Goal: Task Accomplishment & Management: Complete application form

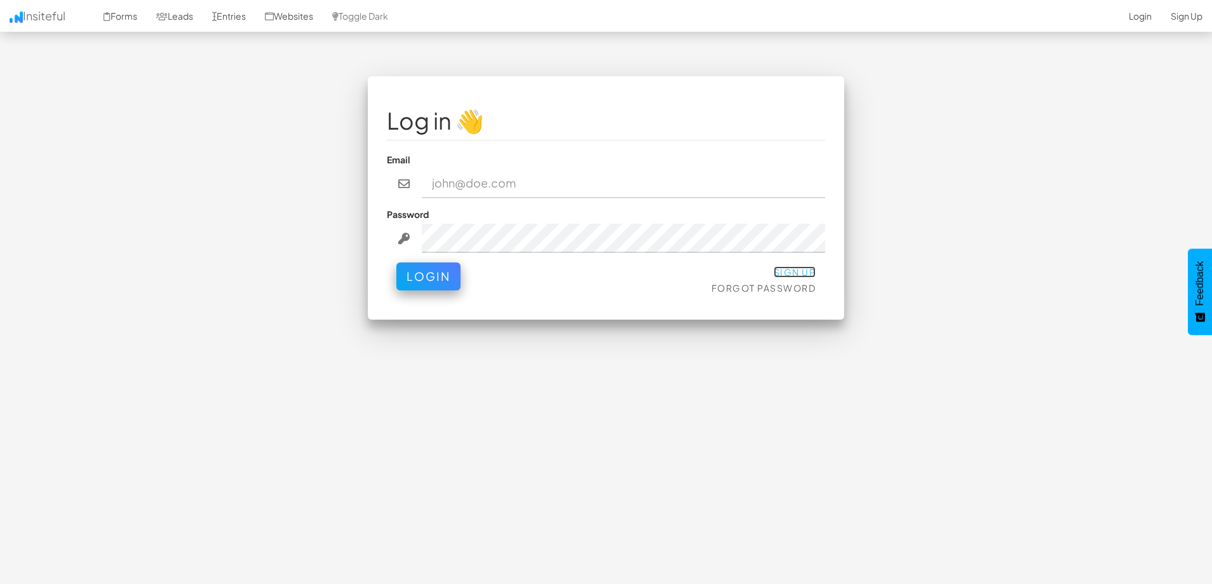
click at [802, 275] on link "Sign Up" at bounding box center [795, 271] width 43 height 11
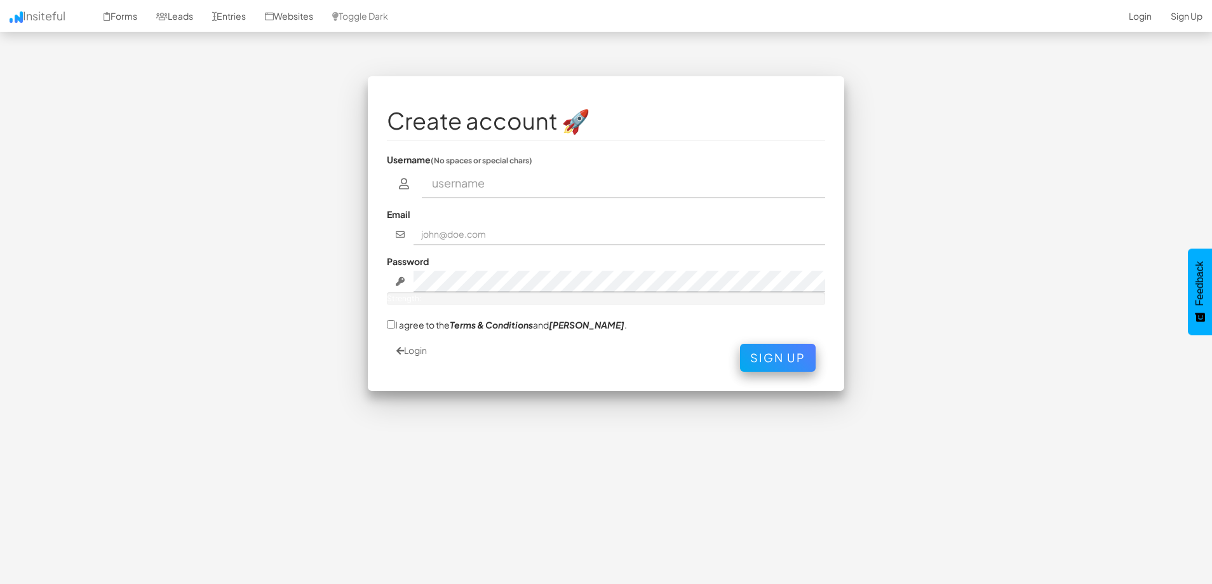
click at [474, 189] on input "text" at bounding box center [624, 183] width 404 height 29
type input "Md Lalin Azad Nirupam"
type input "lalinazad22@gmail.com"
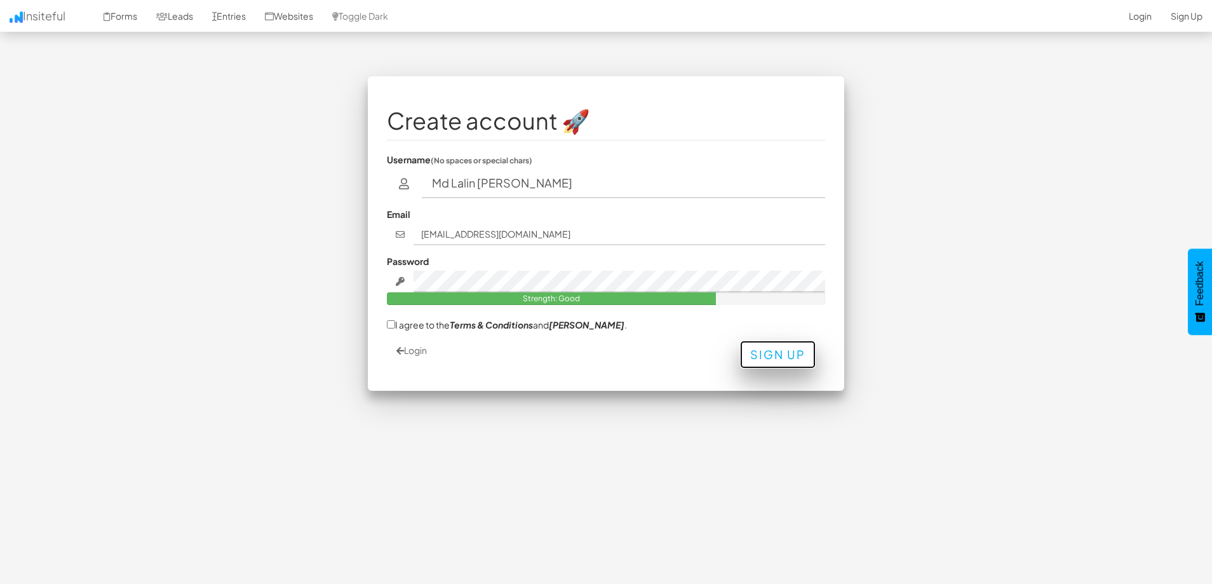
click at [769, 362] on button "Sign Up" at bounding box center [778, 355] width 76 height 28
click at [395, 323] on input "I agree to the Terms & Conditions and EULA ." at bounding box center [391, 324] width 8 height 8
checkbox input "true"
click at [788, 348] on button "Sign Up" at bounding box center [778, 355] width 76 height 28
click at [801, 370] on div "Login Sign Up" at bounding box center [606, 358] width 438 height 28
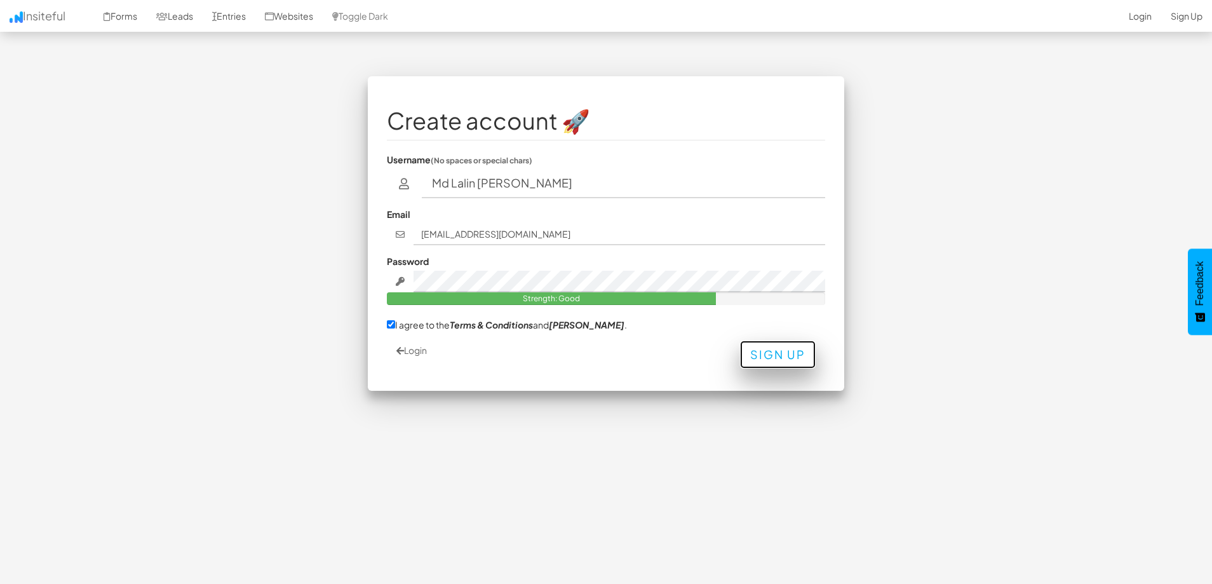
click at [772, 358] on button "Sign Up" at bounding box center [778, 355] width 76 height 28
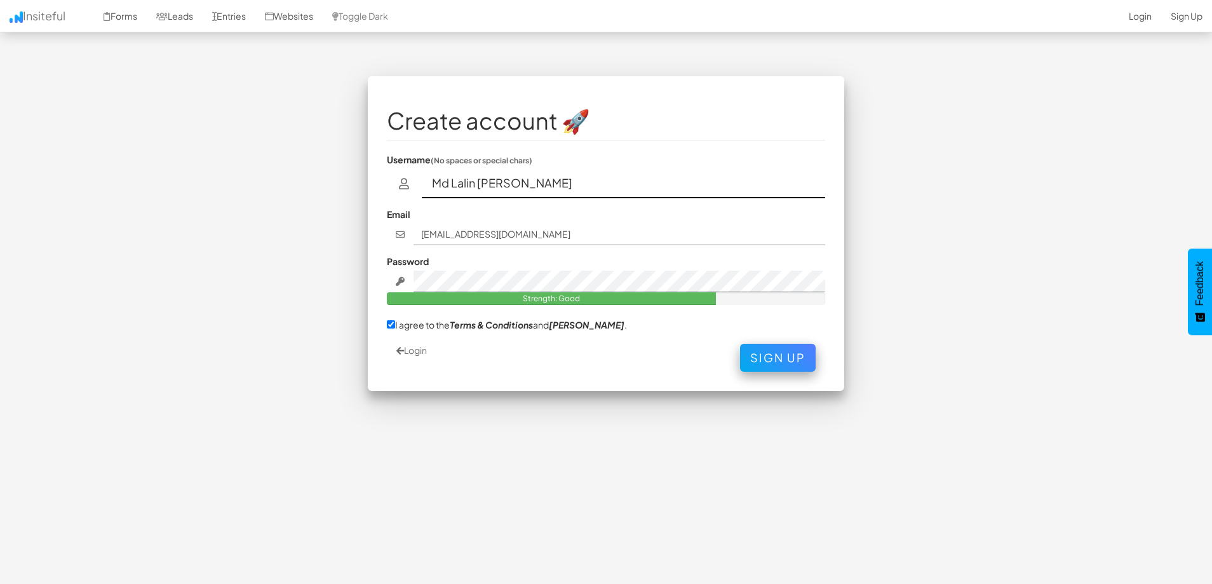
drag, startPoint x: 554, startPoint y: 185, endPoint x: 411, endPoint y: 179, distance: 143.1
click at [411, 179] on div "Md Lalin Azad Nirupam" at bounding box center [606, 183] width 438 height 29
type input "Azad"
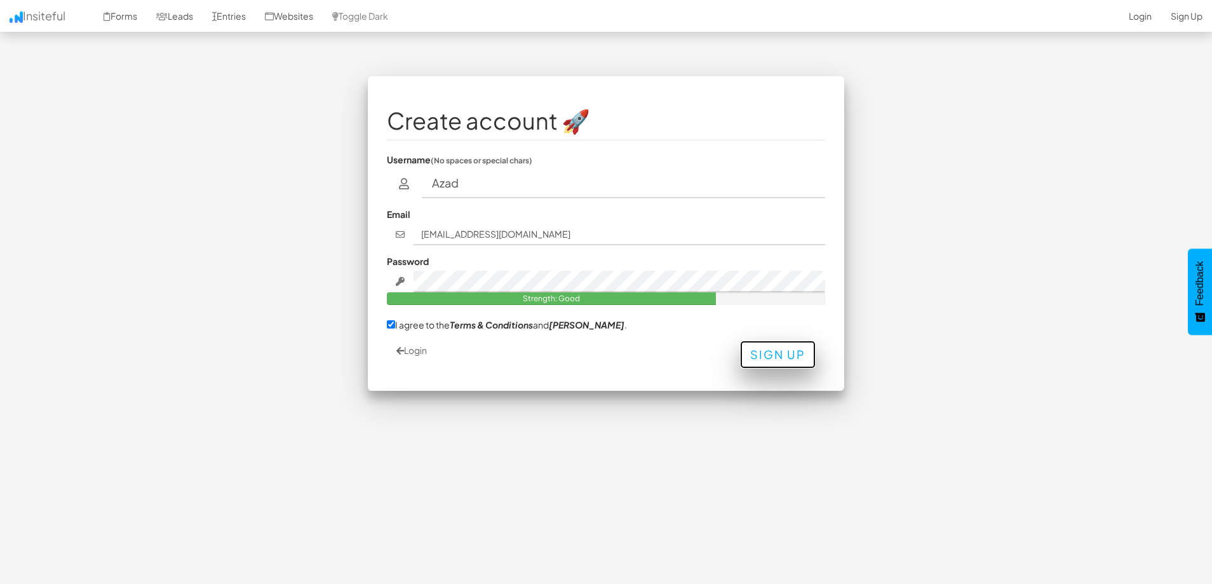
click at [765, 349] on button "Sign Up" at bounding box center [778, 355] width 76 height 28
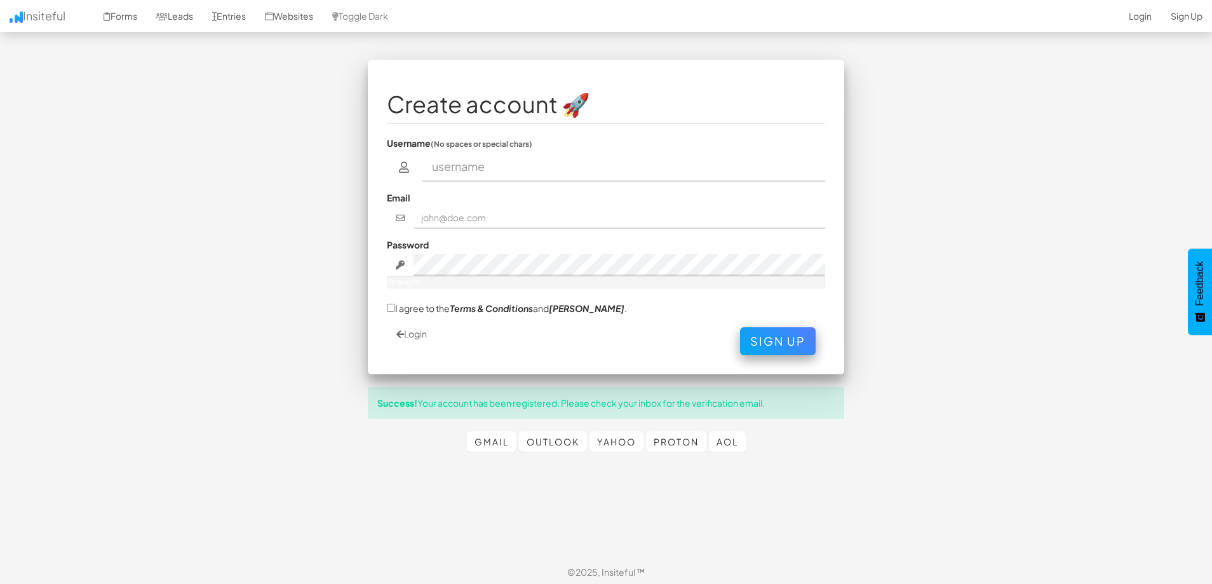
scroll to position [20, 0]
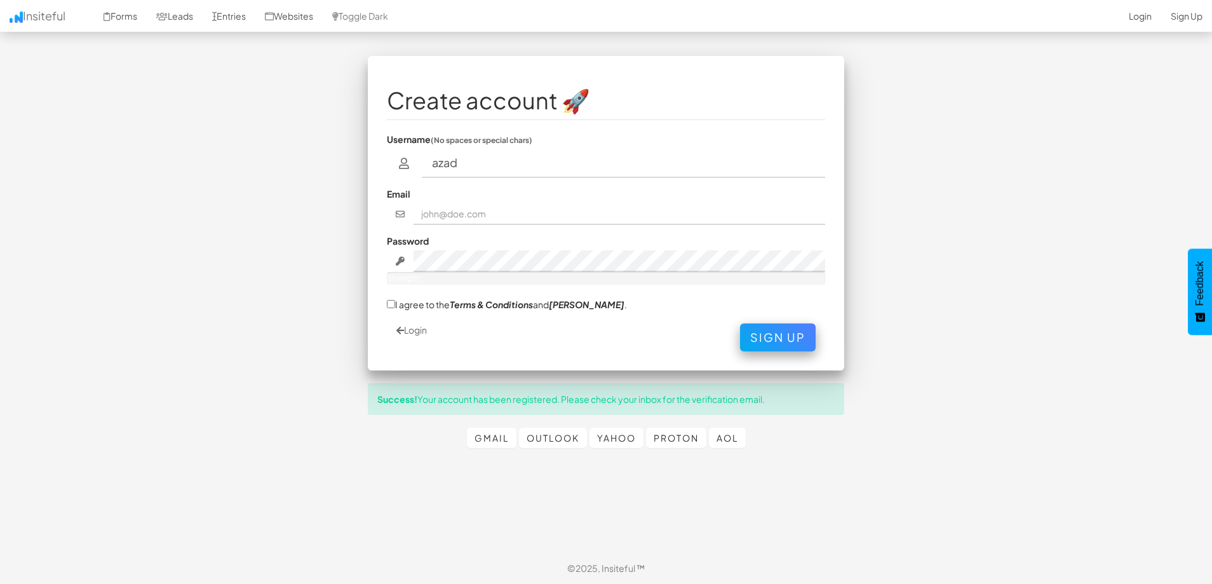
type input "azad"
click at [445, 208] on input "text" at bounding box center [620, 214] width 412 height 22
type input "lalinazad22@gmail.com"
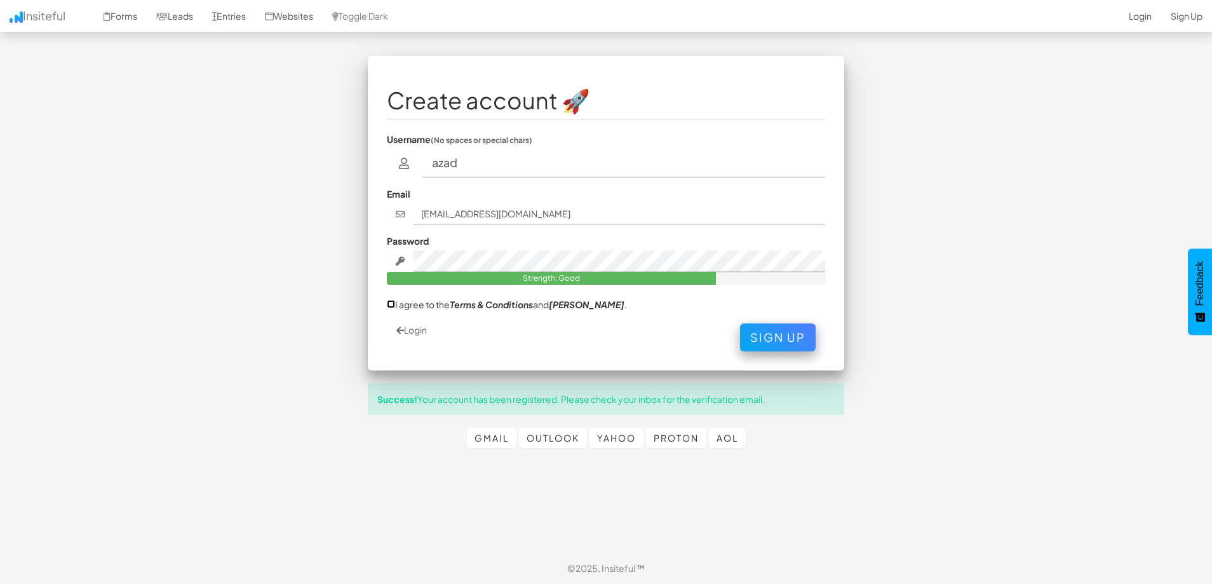
click at [393, 306] on input "I agree to the Terms & Conditions and EULA ." at bounding box center [391, 304] width 8 height 8
checkbox input "true"
click at [766, 346] on button "Sign Up" at bounding box center [778, 334] width 76 height 28
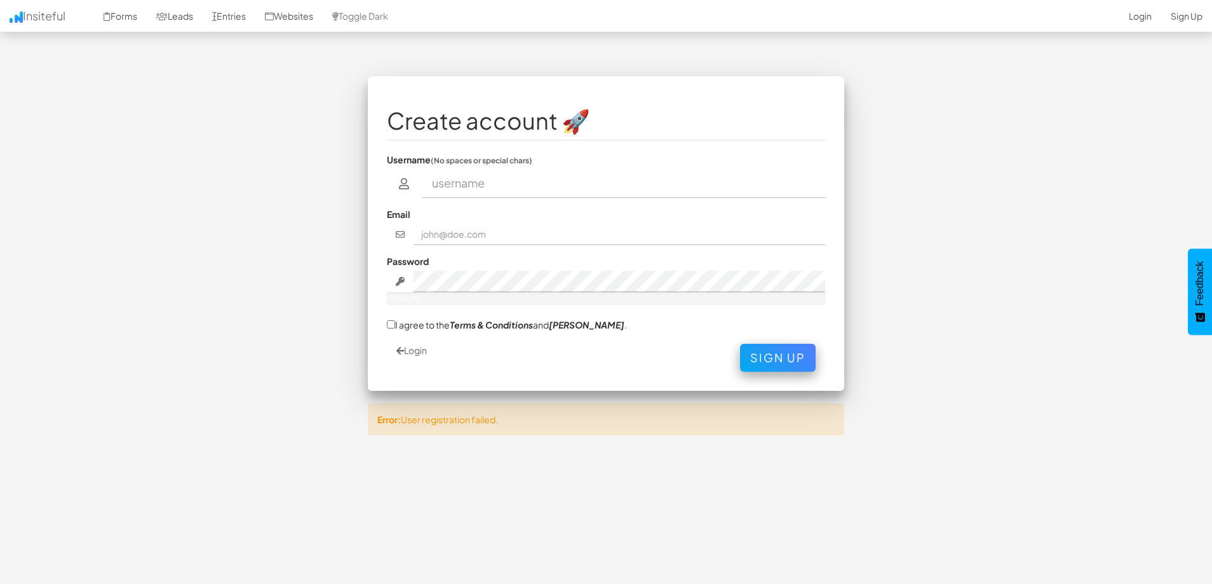
click at [454, 194] on input "text" at bounding box center [624, 183] width 404 height 29
type input "Azad"
click at [461, 238] on input "text" at bounding box center [620, 235] width 412 height 22
type input "lalinazad22@gmail.com"
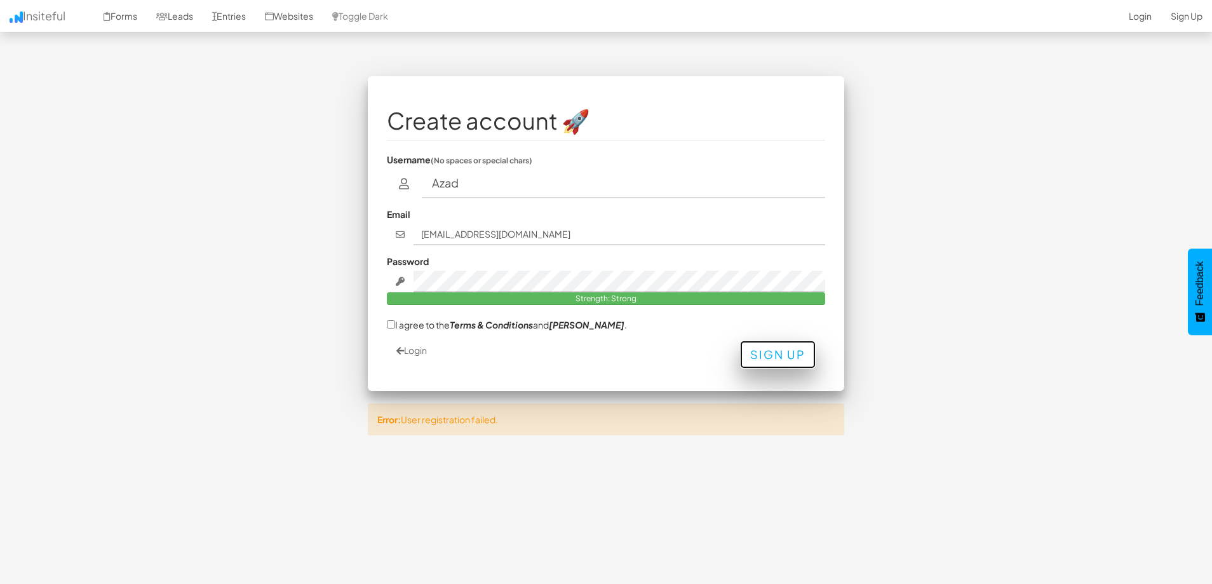
click at [780, 362] on button "Sign Up" at bounding box center [778, 355] width 76 height 28
click at [391, 327] on input "I agree to the Terms & Conditions and EULA ." at bounding box center [391, 324] width 8 height 8
checkbox input "true"
click at [787, 350] on button "Sign Up" at bounding box center [778, 355] width 76 height 28
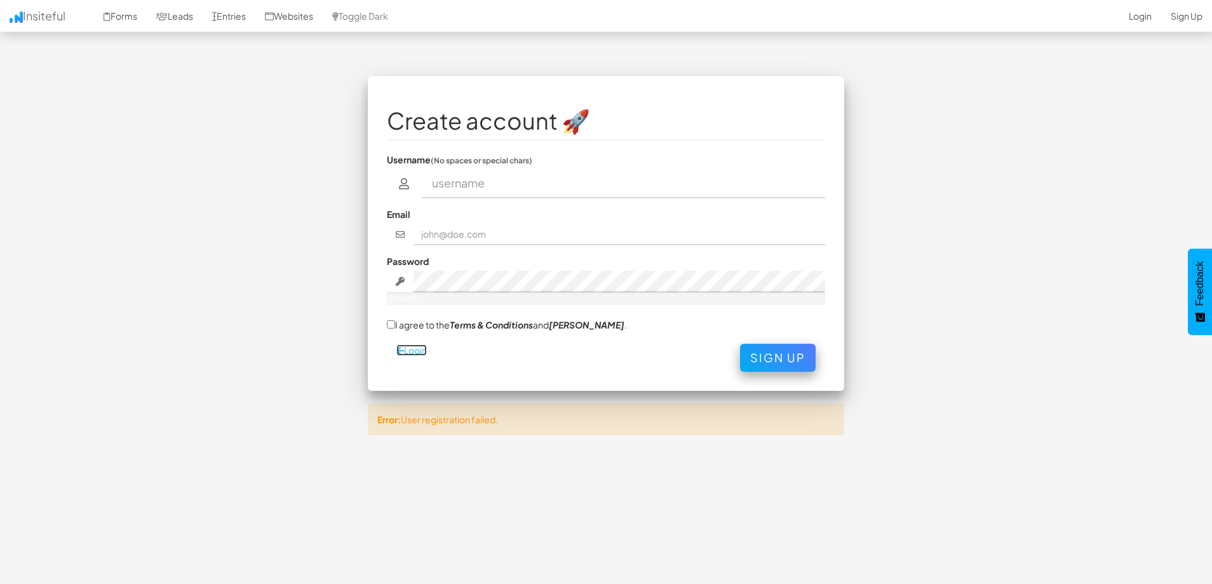
click at [421, 348] on link "Login" at bounding box center [412, 349] width 31 height 11
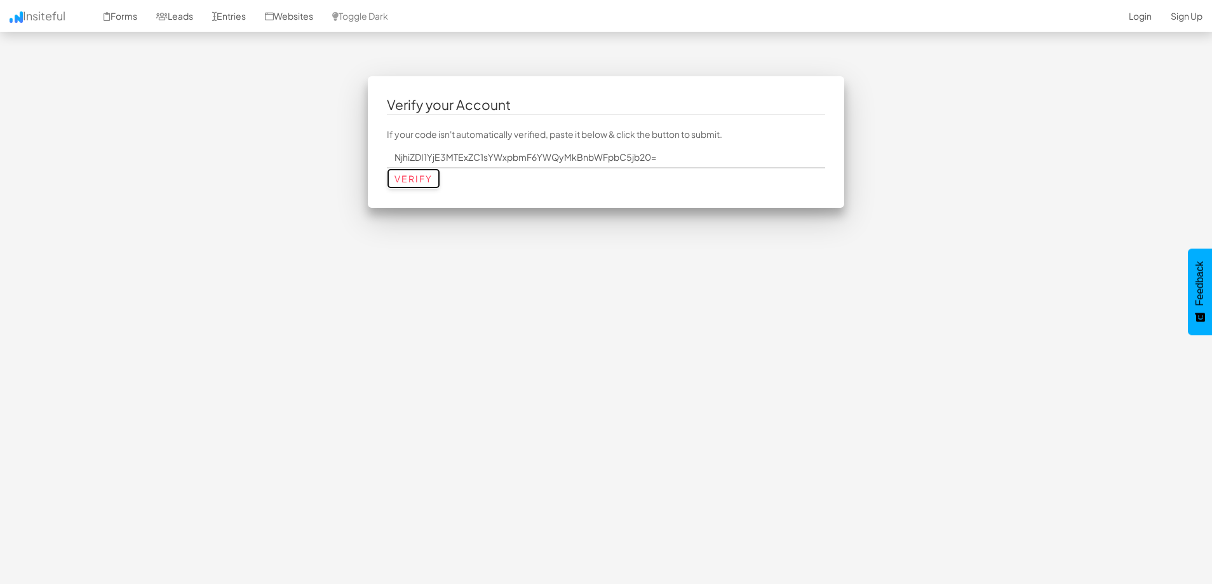
click at [431, 175] on input "Verify" at bounding box center [413, 178] width 53 height 20
